Goal: Task Accomplishment & Management: Use online tool/utility

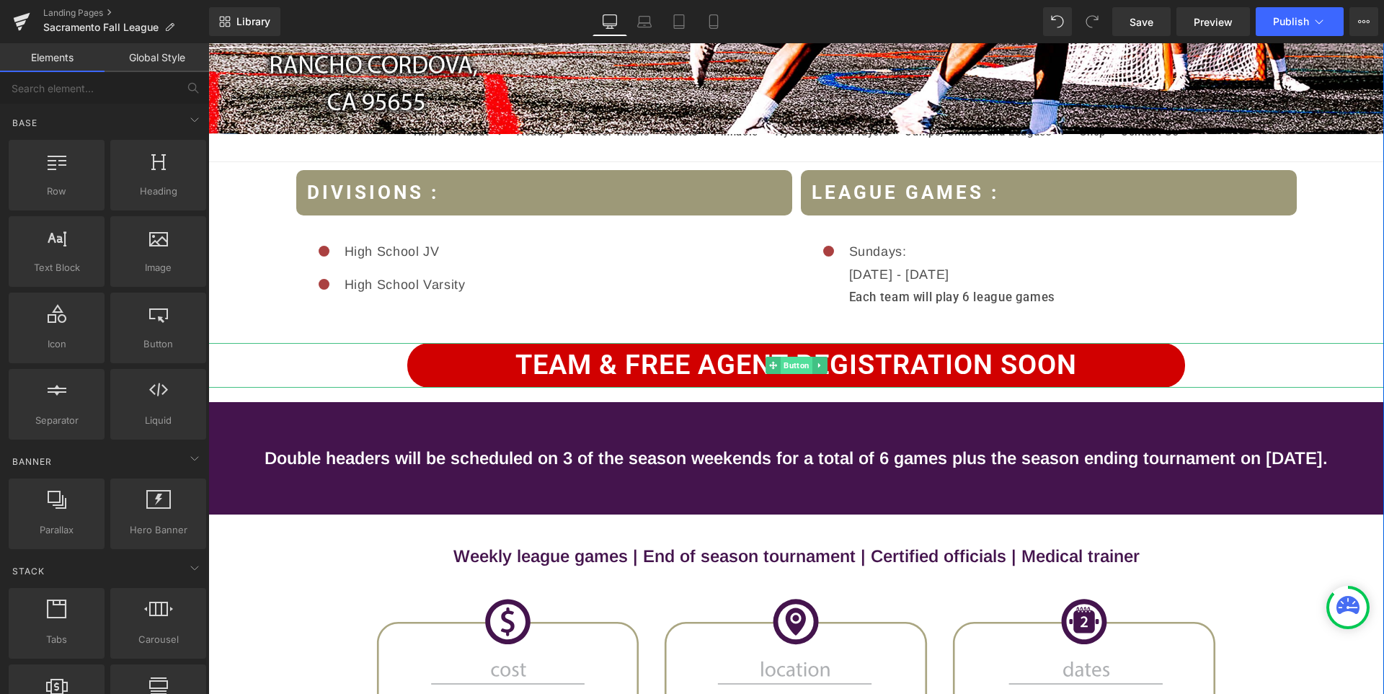
click at [802, 365] on span "Button" at bounding box center [797, 365] width 32 height 17
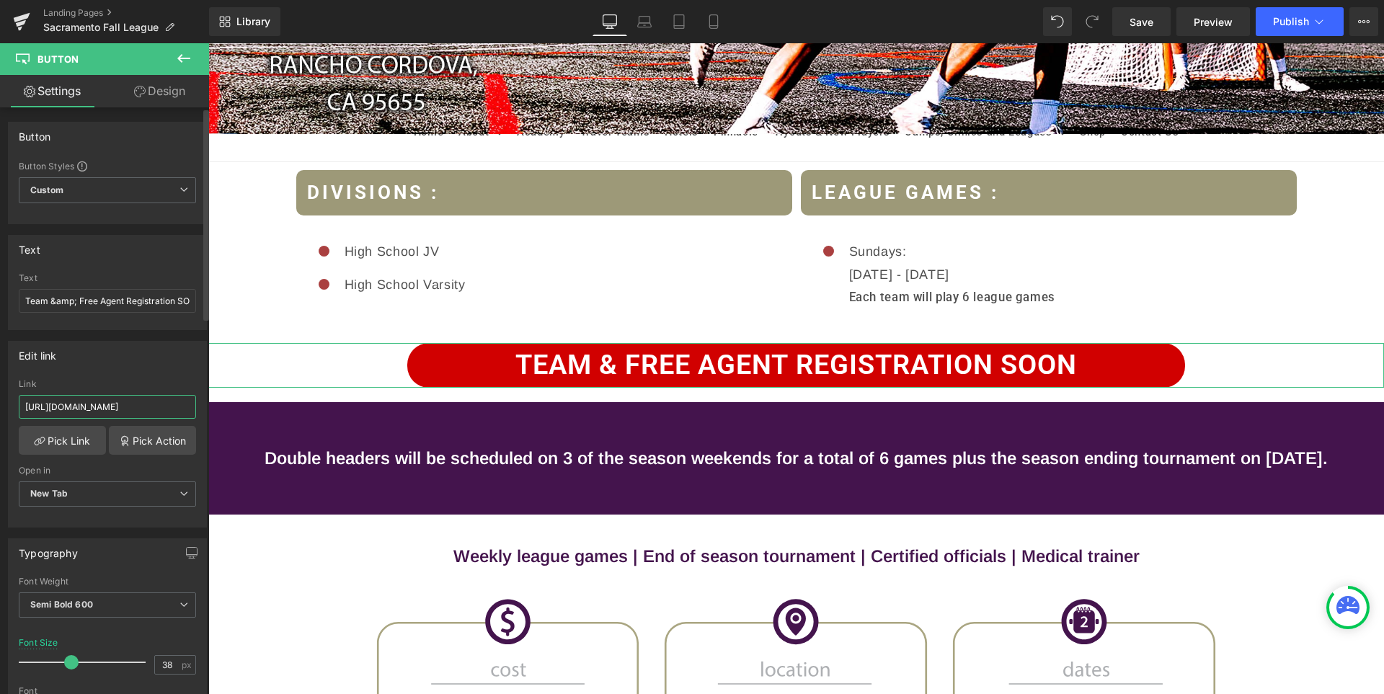
click at [154, 407] on input "[URL][DOMAIN_NAME]" at bounding box center [107, 407] width 177 height 24
drag, startPoint x: 141, startPoint y: 407, endPoint x: 186, endPoint y: 404, distance: 44.8
click at [187, 403] on input "[URL][DOMAIN_NAME]" at bounding box center [107, 407] width 177 height 24
click at [162, 412] on input "[URL][DOMAIN_NAME]" at bounding box center [107, 407] width 177 height 24
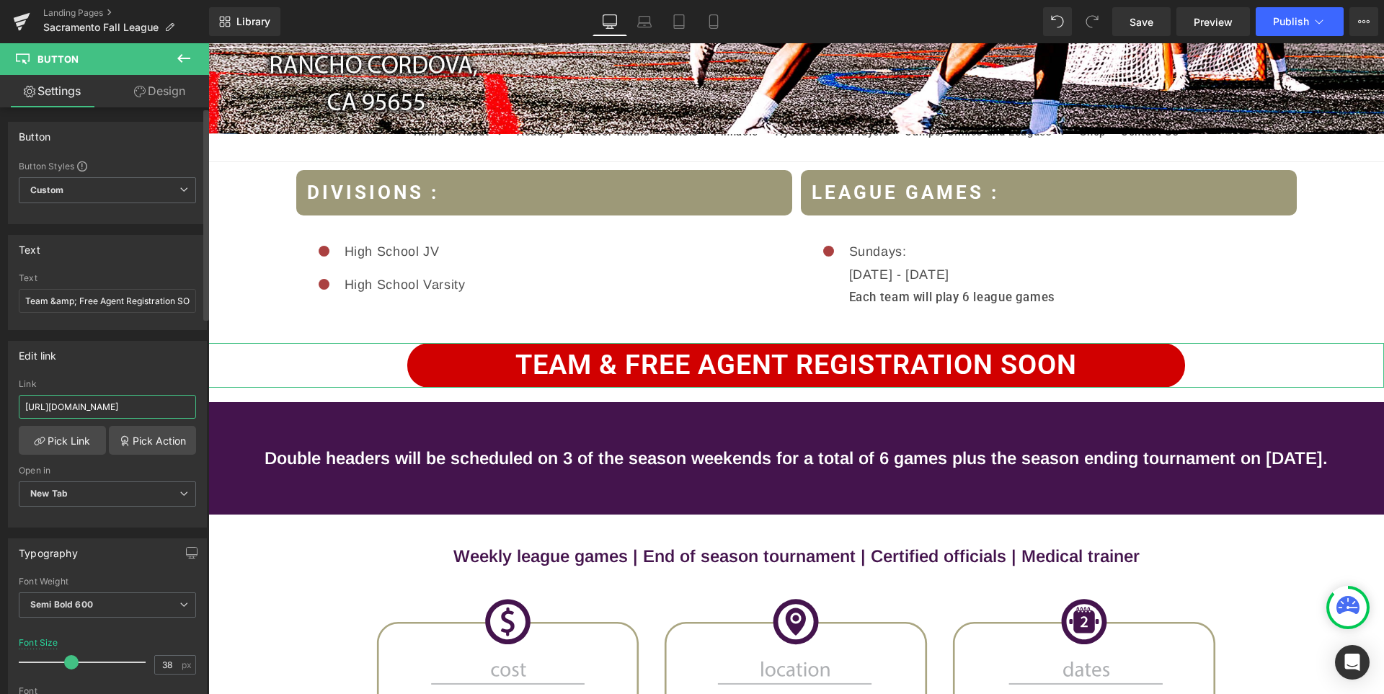
click at [162, 412] on input "[URL][DOMAIN_NAME]" at bounding box center [107, 407] width 177 height 24
click at [794, 367] on span "Button" at bounding box center [797, 366] width 32 height 17
drag, startPoint x: 49, startPoint y: 302, endPoint x: 121, endPoint y: 302, distance: 72.1
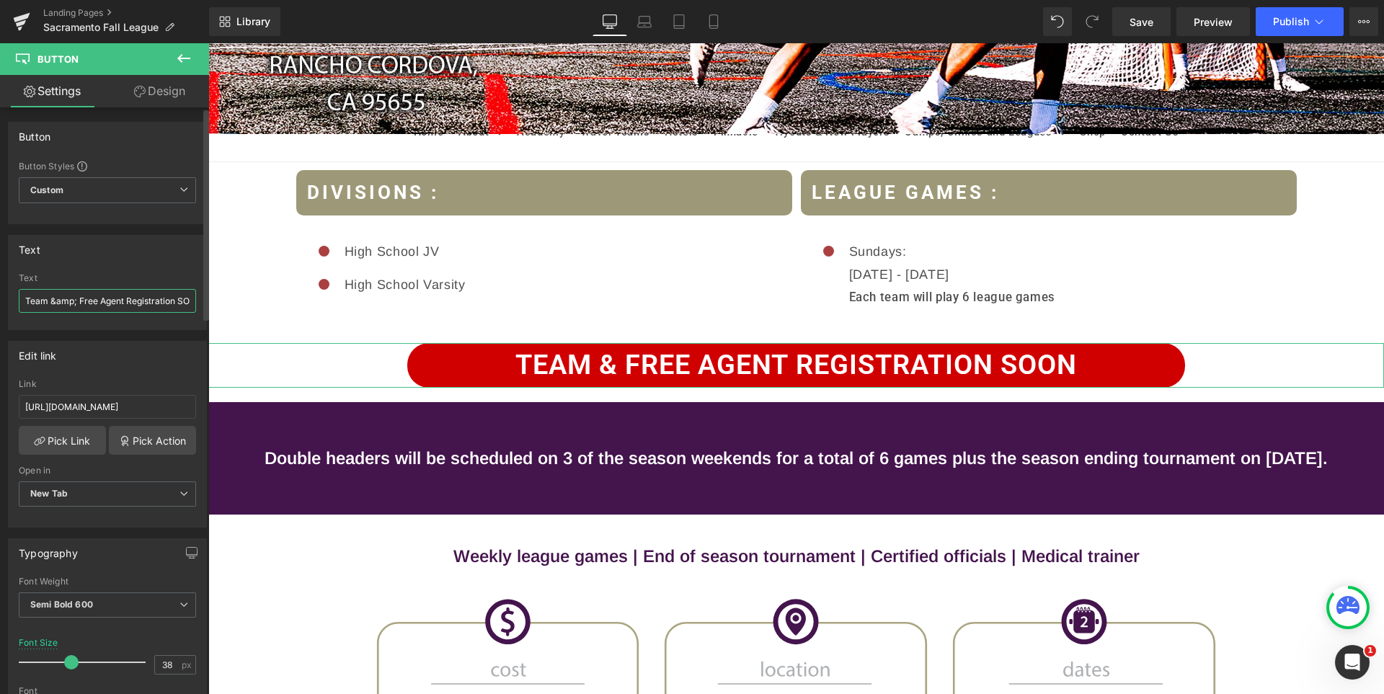
click at [121, 302] on input "Team &amp; Free Agent Registration SOON" at bounding box center [107, 301] width 177 height 24
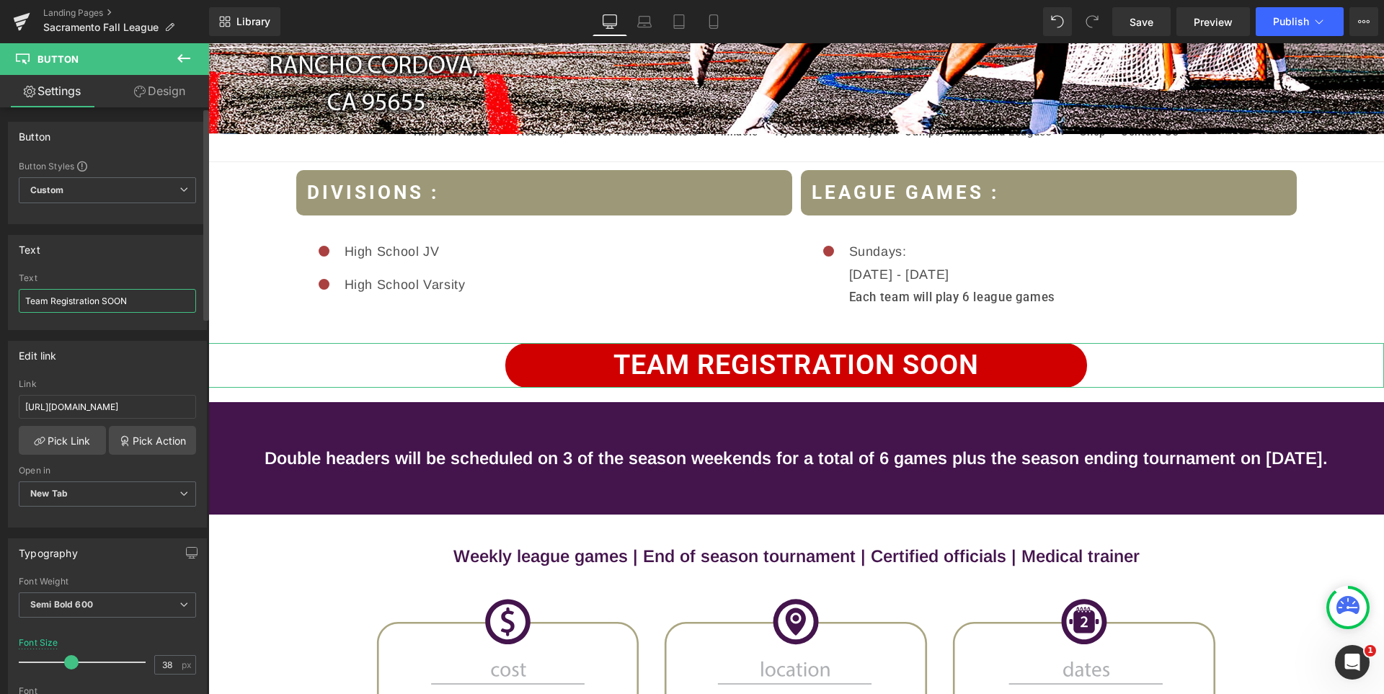
click at [143, 300] on input "Team Registration SOON" at bounding box center [107, 301] width 177 height 24
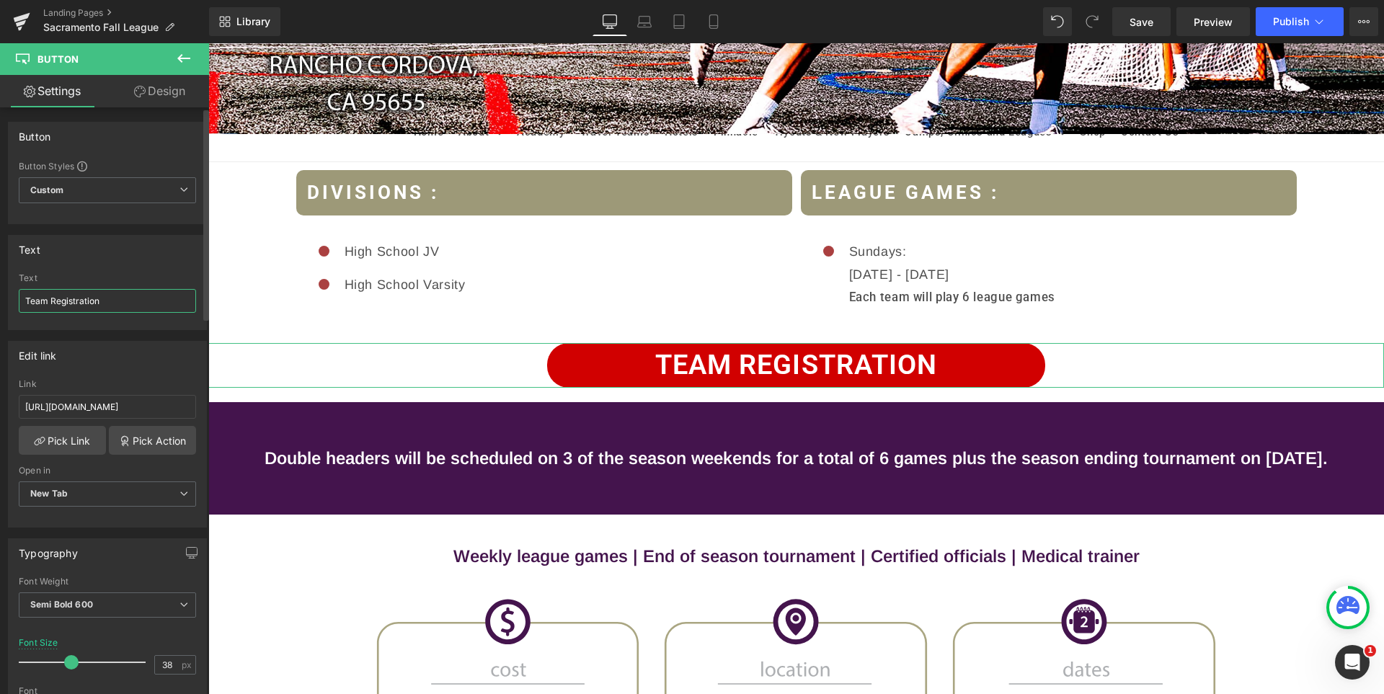
type input "Team Registration"
click at [139, 253] on div "Text" at bounding box center [107, 249] width 197 height 27
click at [125, 301] on input "Team Registration" at bounding box center [107, 301] width 177 height 24
click at [125, 228] on div "Text Team Registration Text Team Registration" at bounding box center [108, 277] width 216 height 106
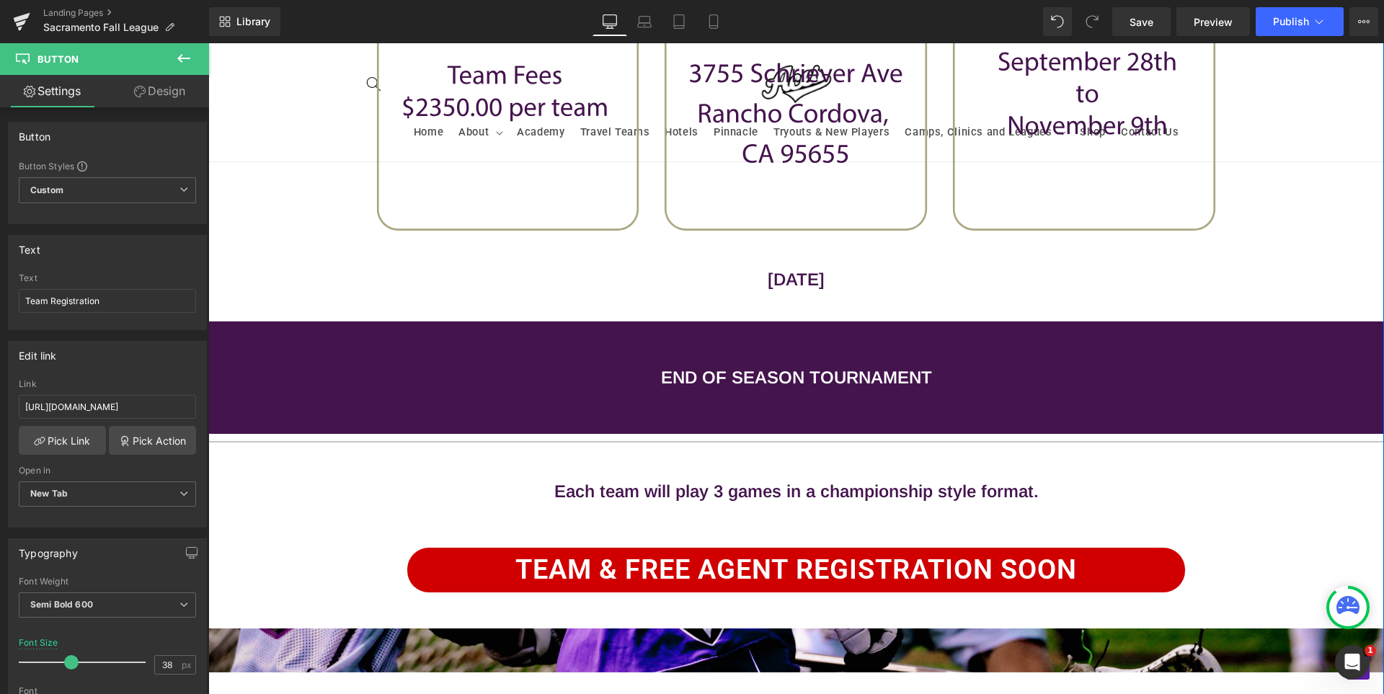
scroll to position [1369, 0]
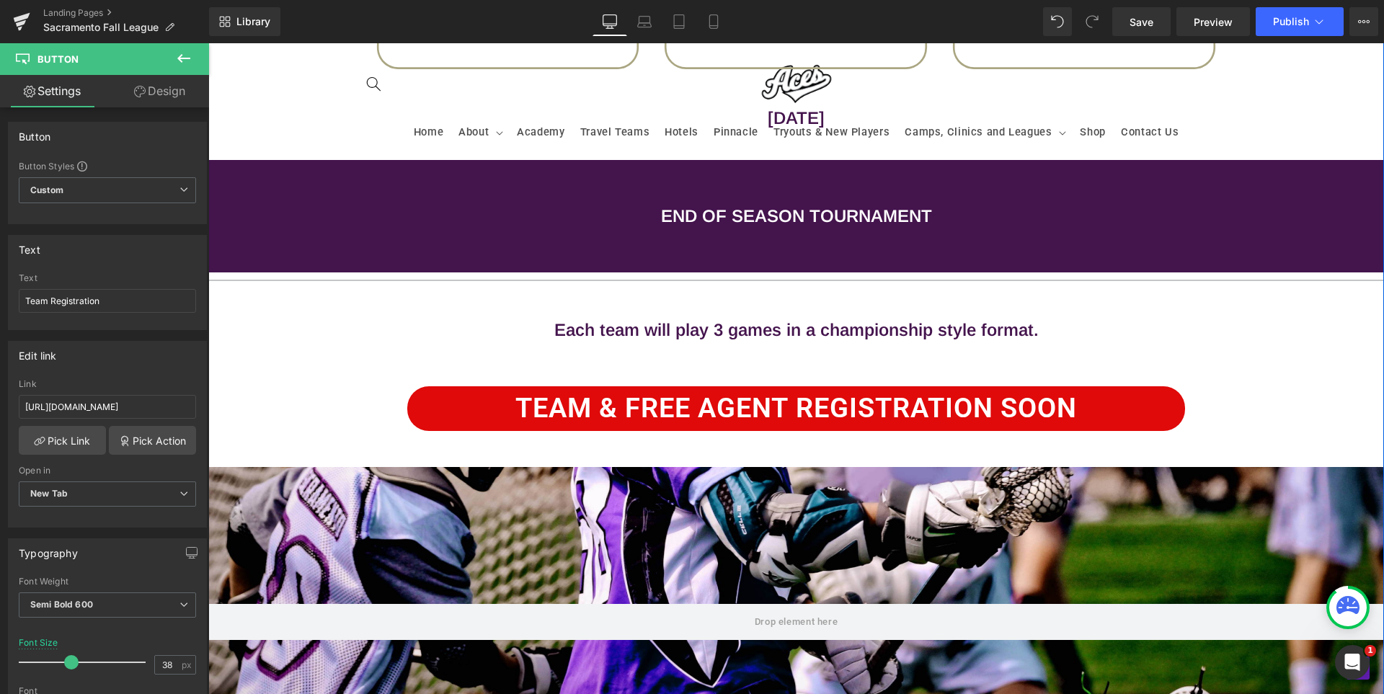
click at [823, 415] on link "Team & Free Agent Registration SOON" at bounding box center [796, 408] width 778 height 44
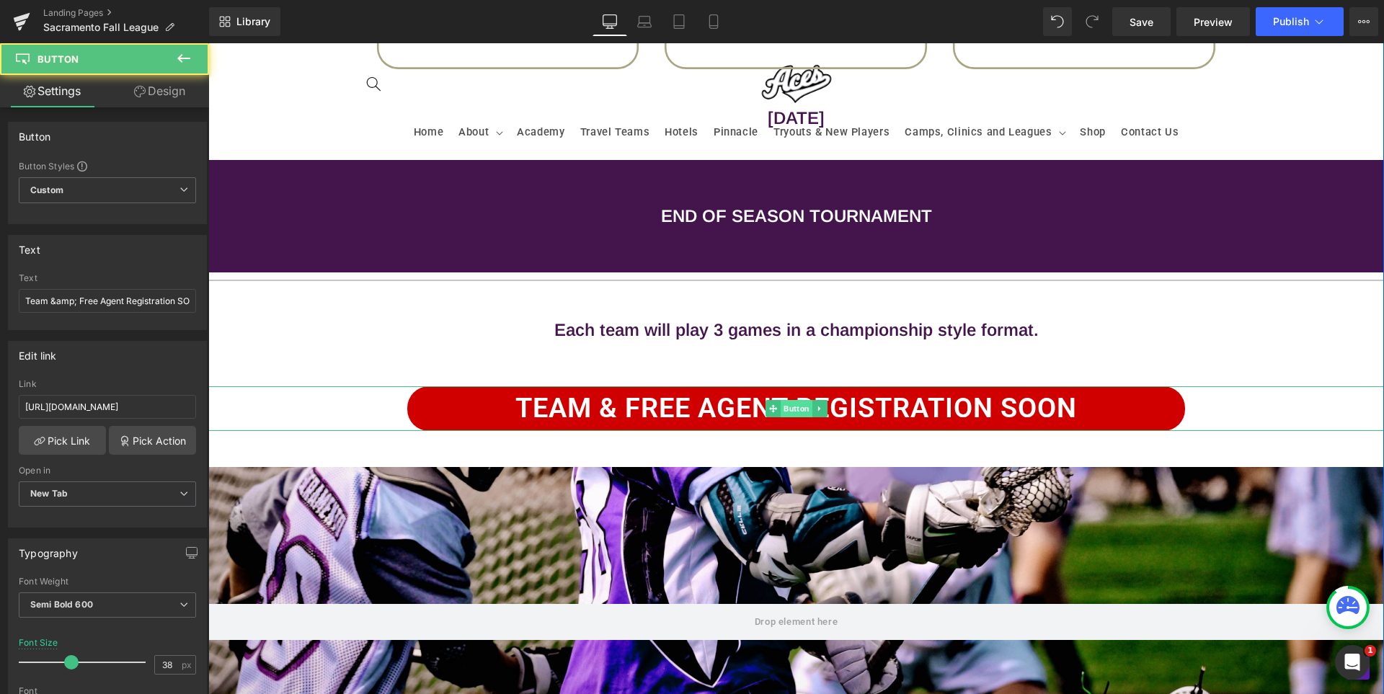
click at [796, 404] on span "Button" at bounding box center [797, 408] width 32 height 17
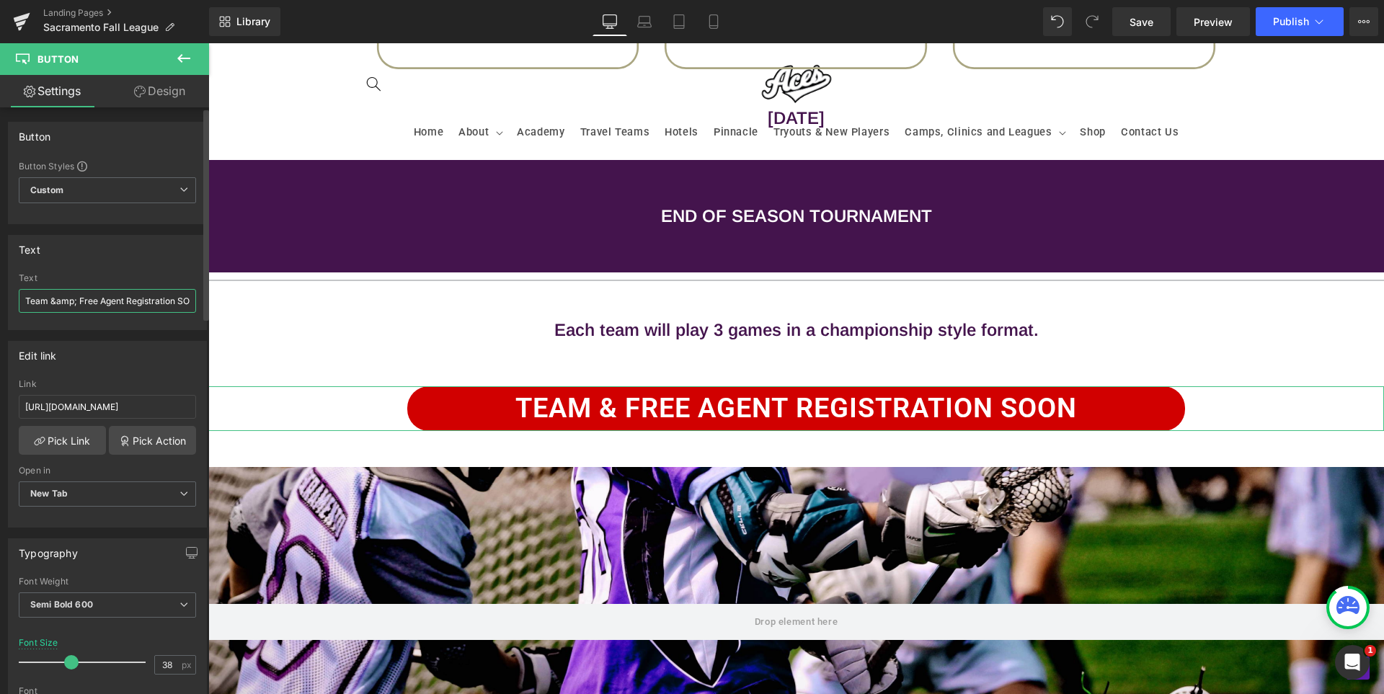
click at [89, 299] on input "Team &amp; Free Agent Registration SOON" at bounding box center [107, 301] width 177 height 24
paste input "Registration"
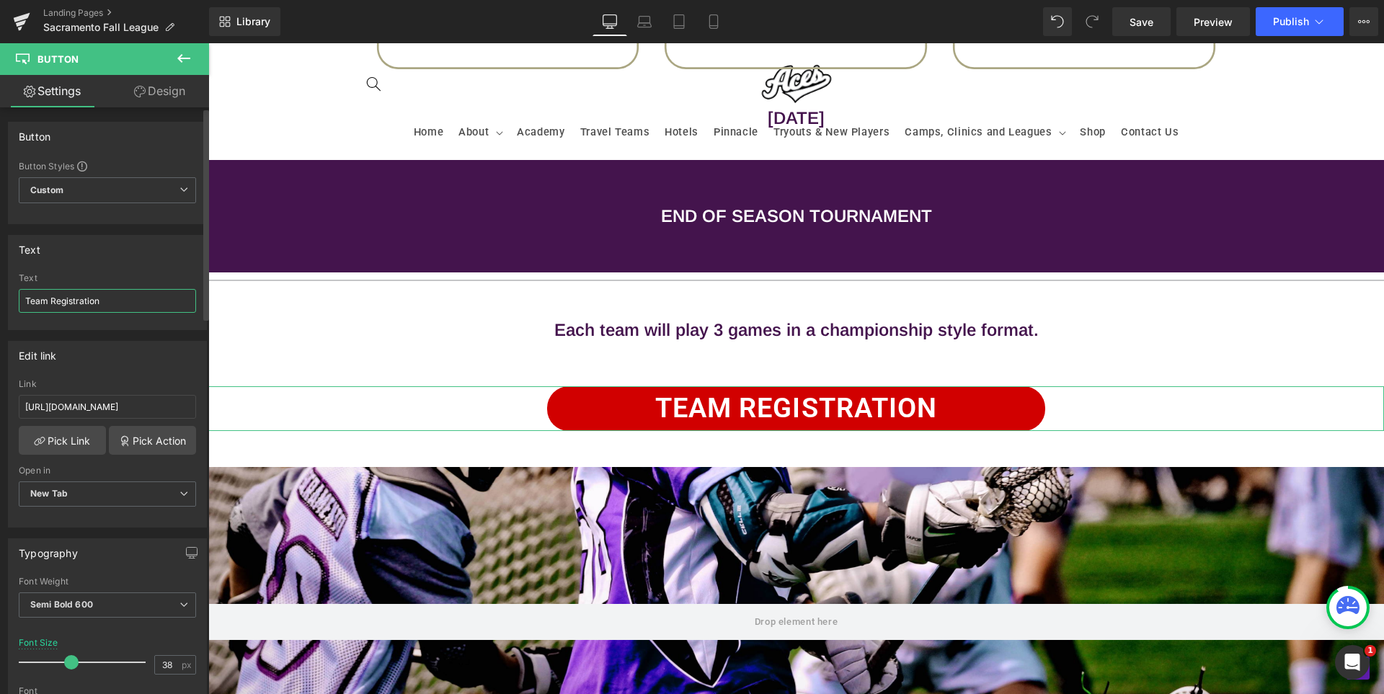
type input "Team Registration"
click at [139, 257] on div "Text" at bounding box center [107, 249] width 197 height 27
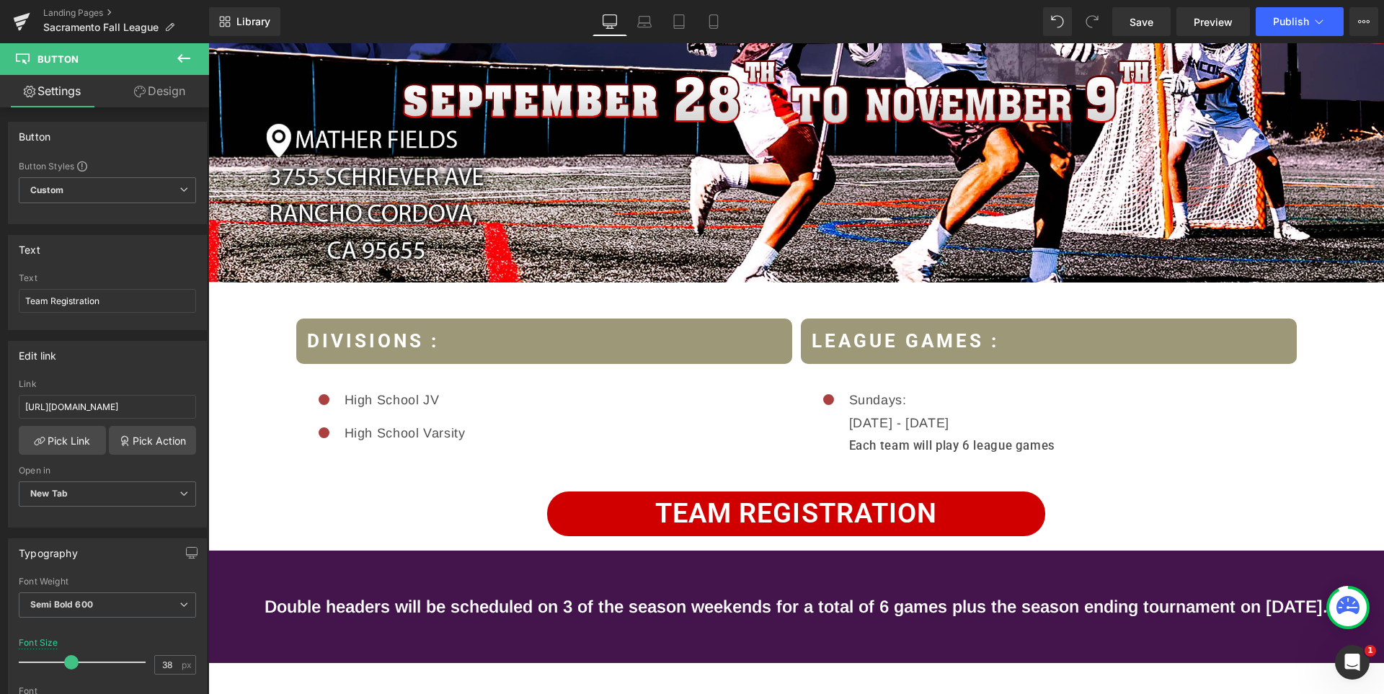
scroll to position [500, 0]
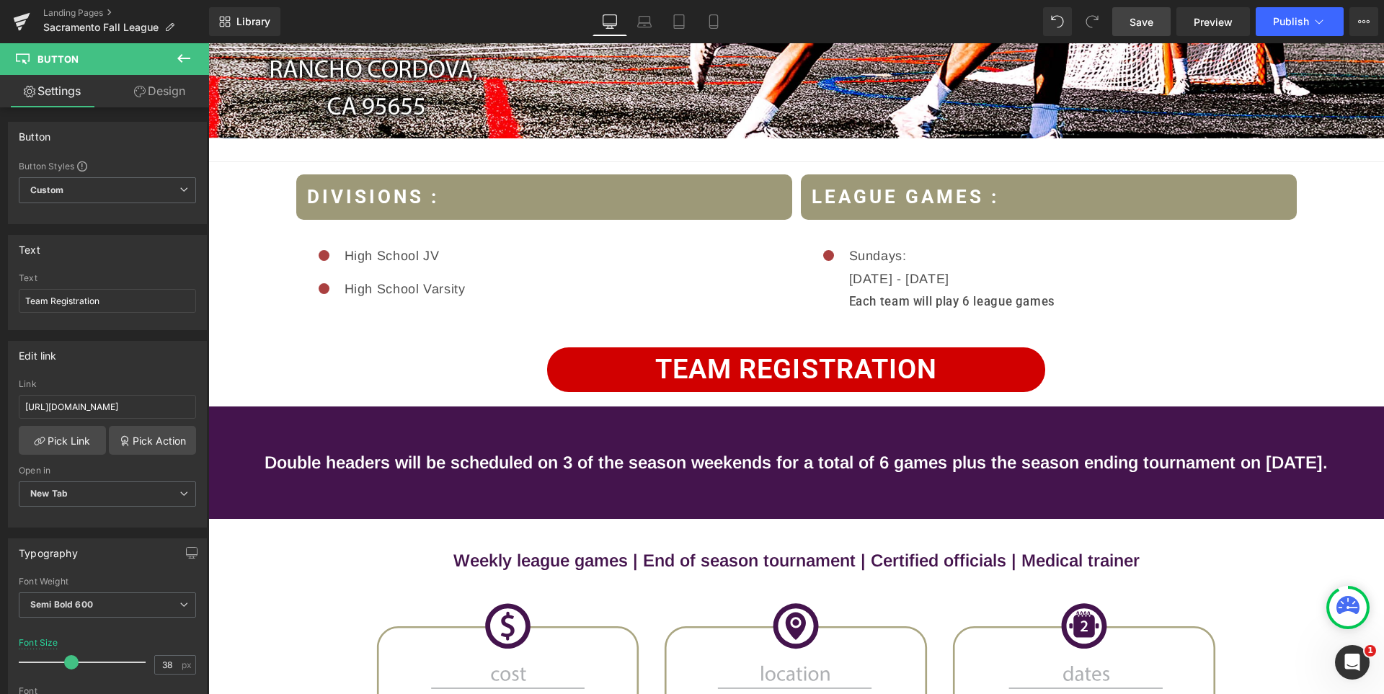
click at [1142, 29] on span "Save" at bounding box center [1141, 21] width 24 height 15
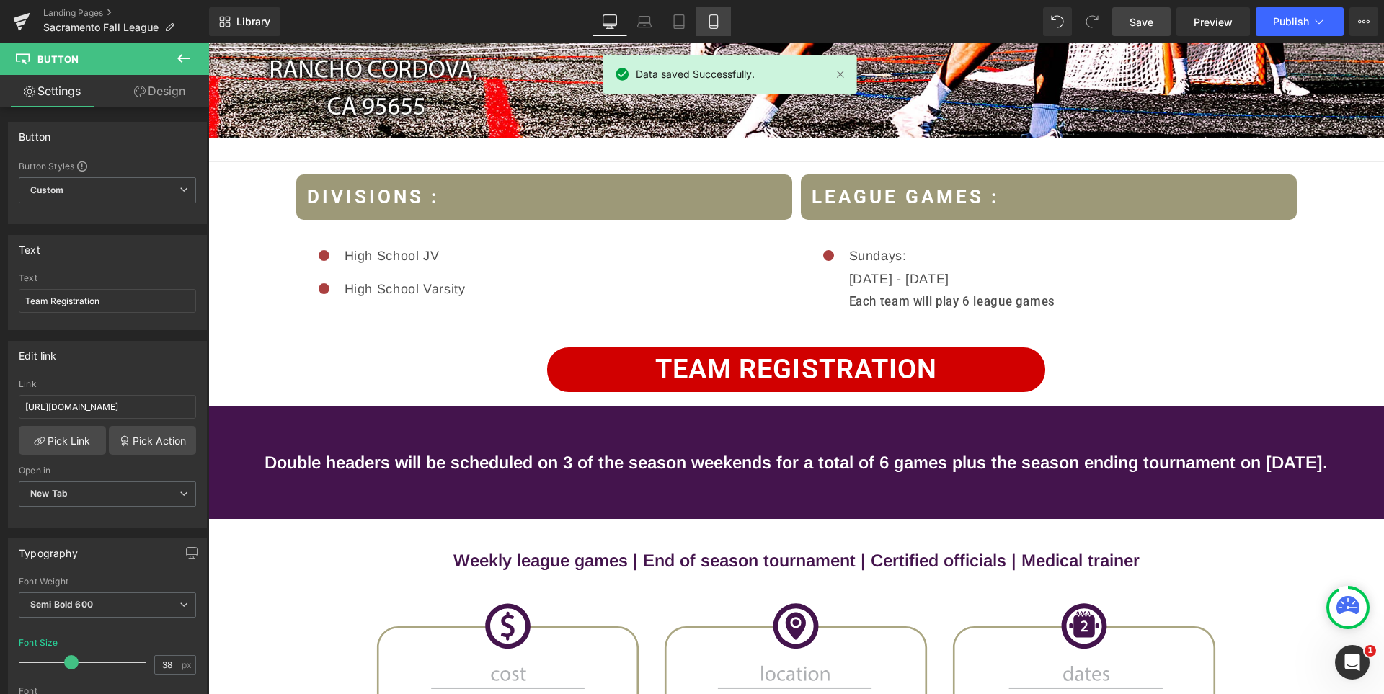
click at [703, 28] on link "Mobile" at bounding box center [713, 21] width 35 height 29
type input "32"
type input "100"
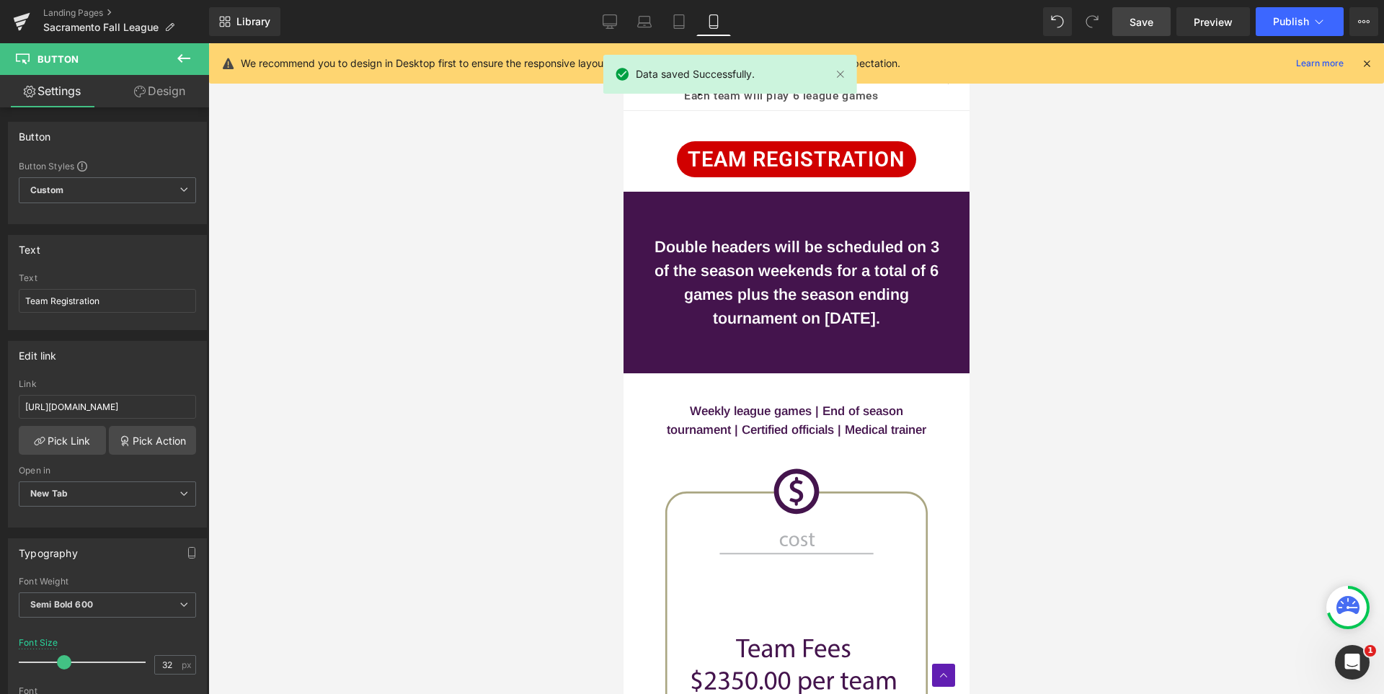
scroll to position [2031, 0]
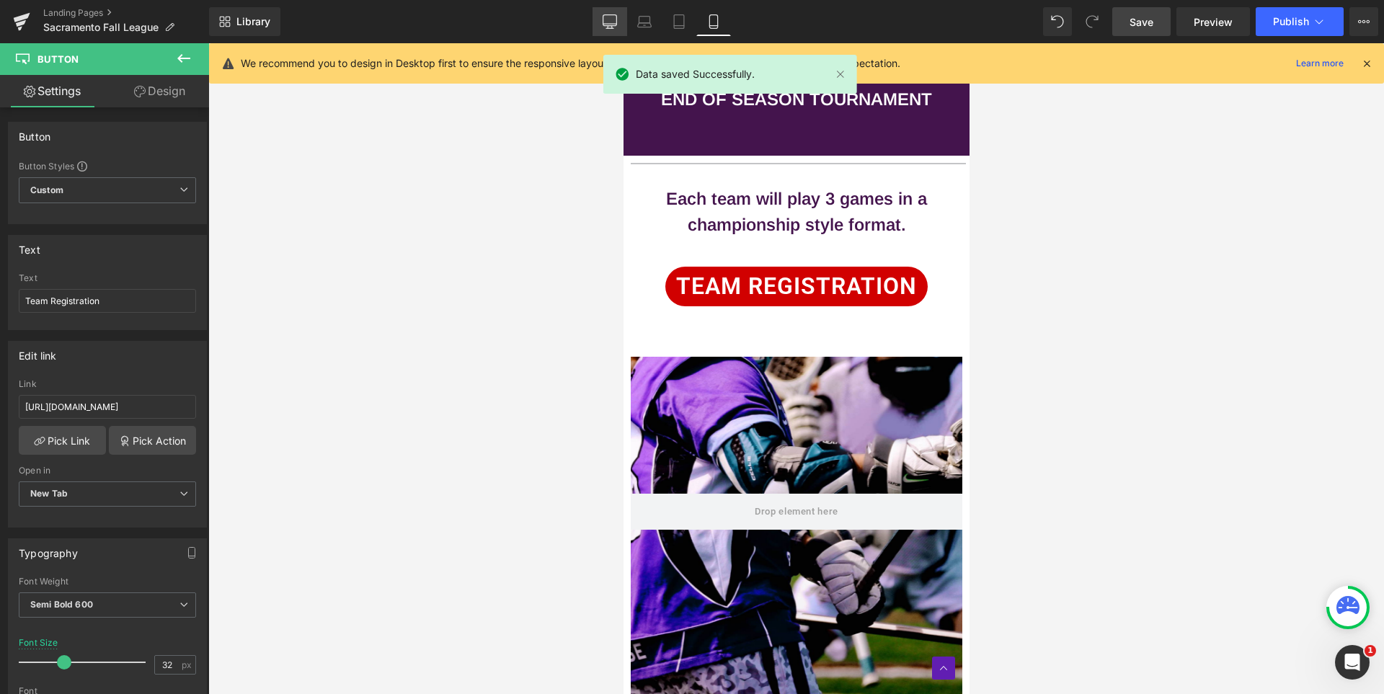
click at [613, 19] on icon at bounding box center [610, 21] width 14 height 14
type input "38"
type input "100"
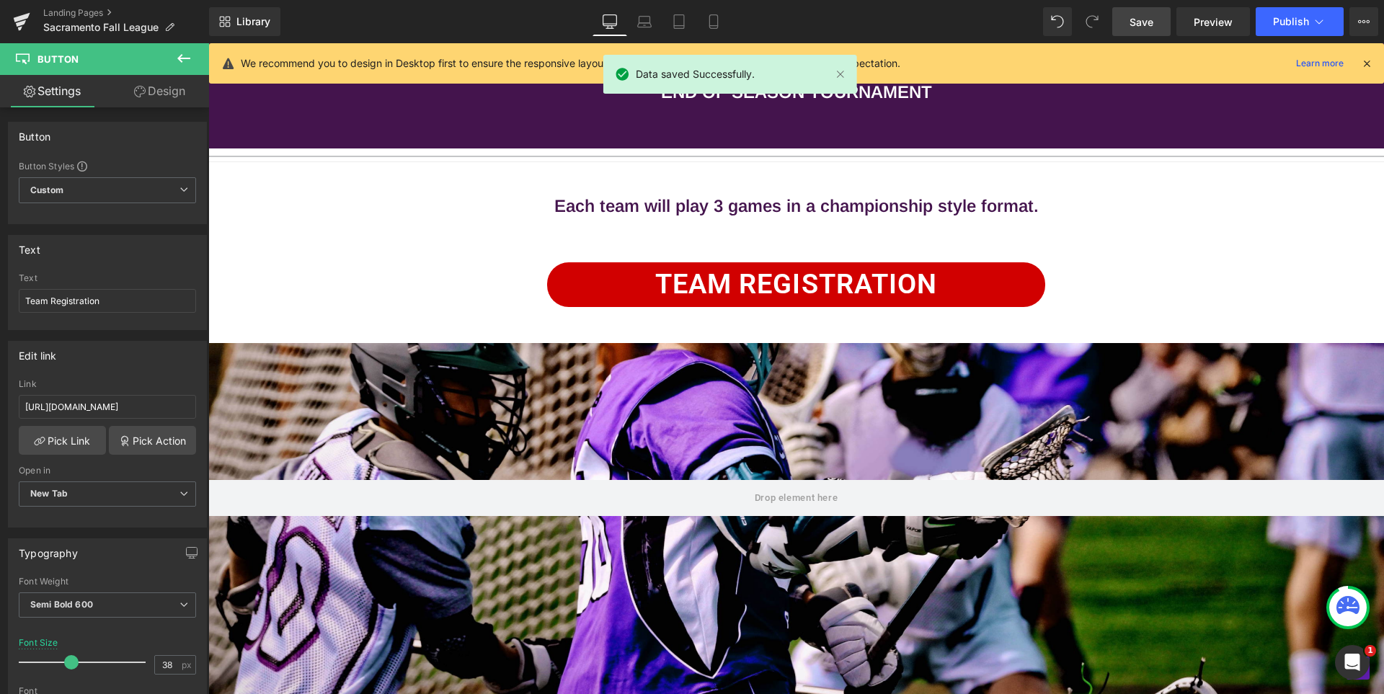
click at [1126, 19] on link "Save" at bounding box center [1141, 21] width 58 height 29
click at [1298, 30] on button "Publish" at bounding box center [1300, 21] width 88 height 29
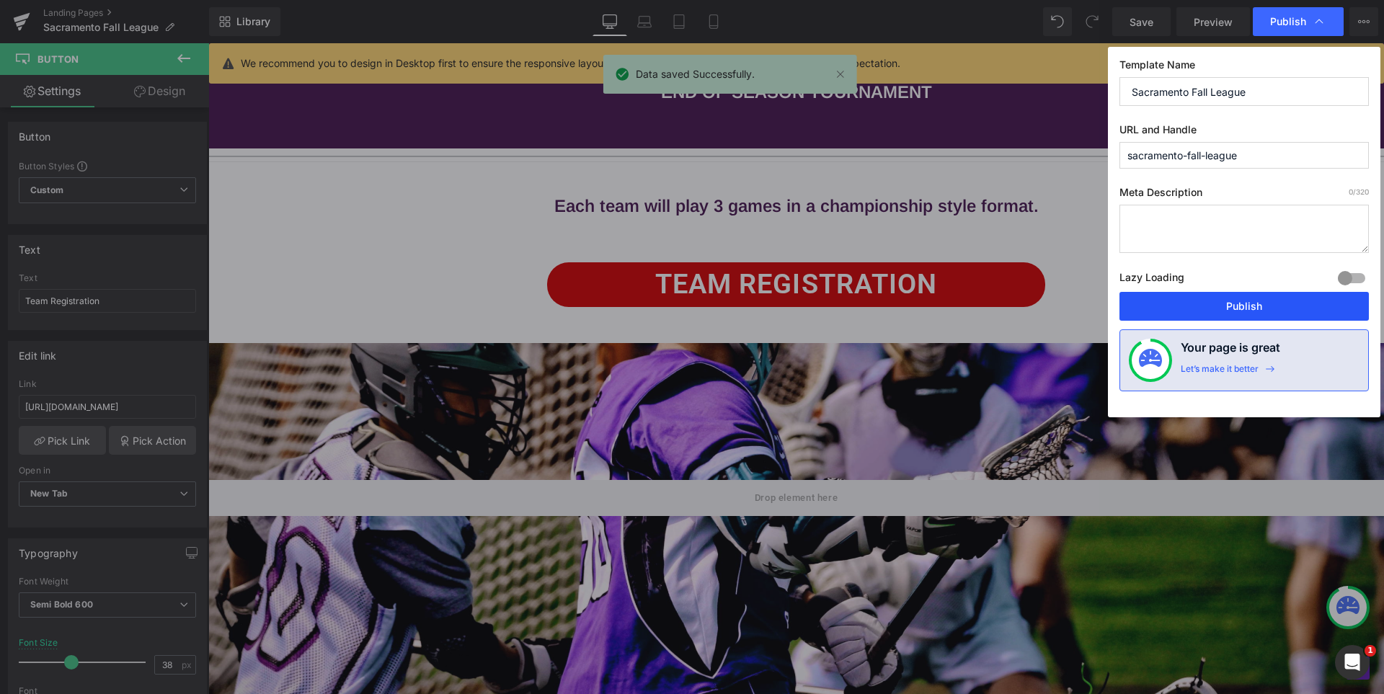
click at [1282, 308] on button "Publish" at bounding box center [1243, 306] width 249 height 29
